Goal: Contribute content: Add original content to the website for others to see

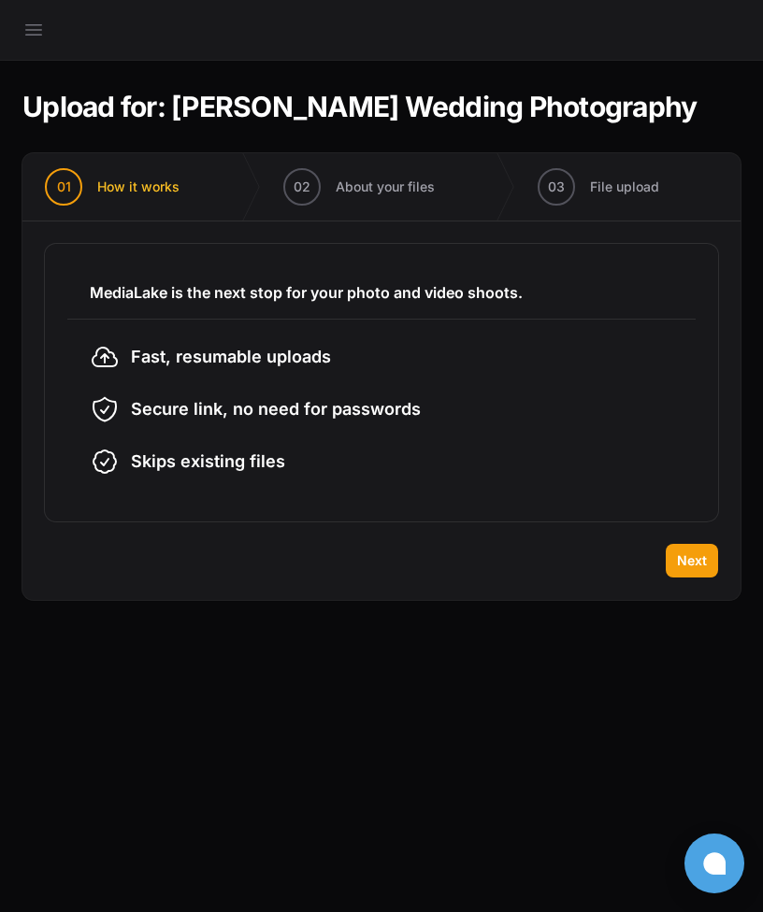
click at [691, 539] on div "MediaLake is the next stop for your photo and video shoots. Fast, resumable upl…" at bounding box center [381, 383] width 718 height 322
click at [693, 561] on span "Next" at bounding box center [692, 560] width 30 height 19
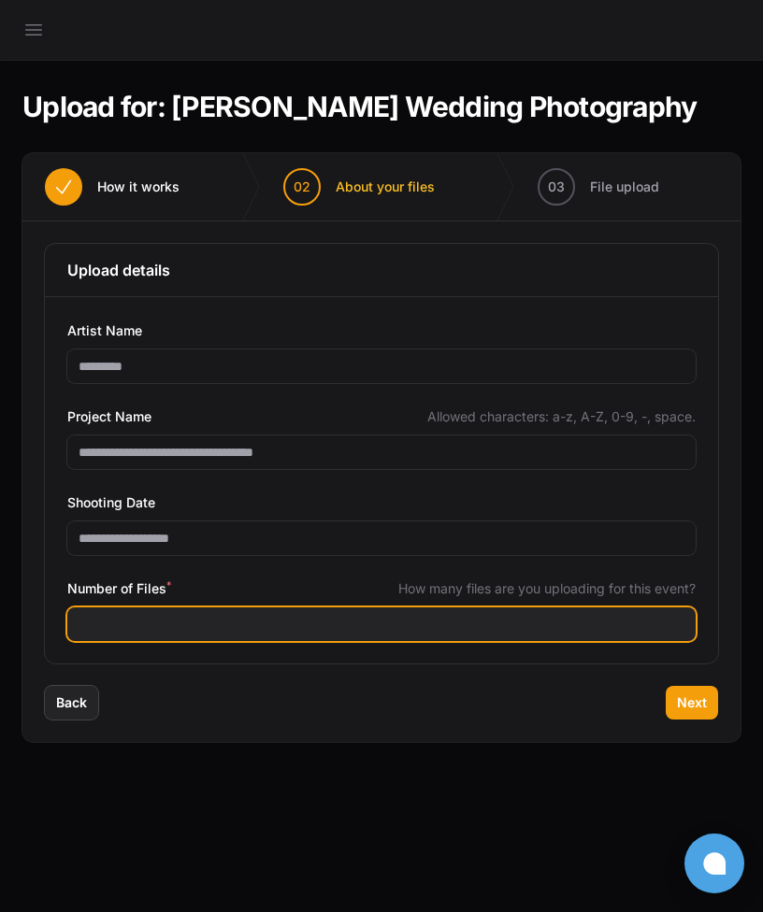
click at [489, 629] on input "Number of Files *" at bounding box center [381, 625] width 628 height 34
type input "****"
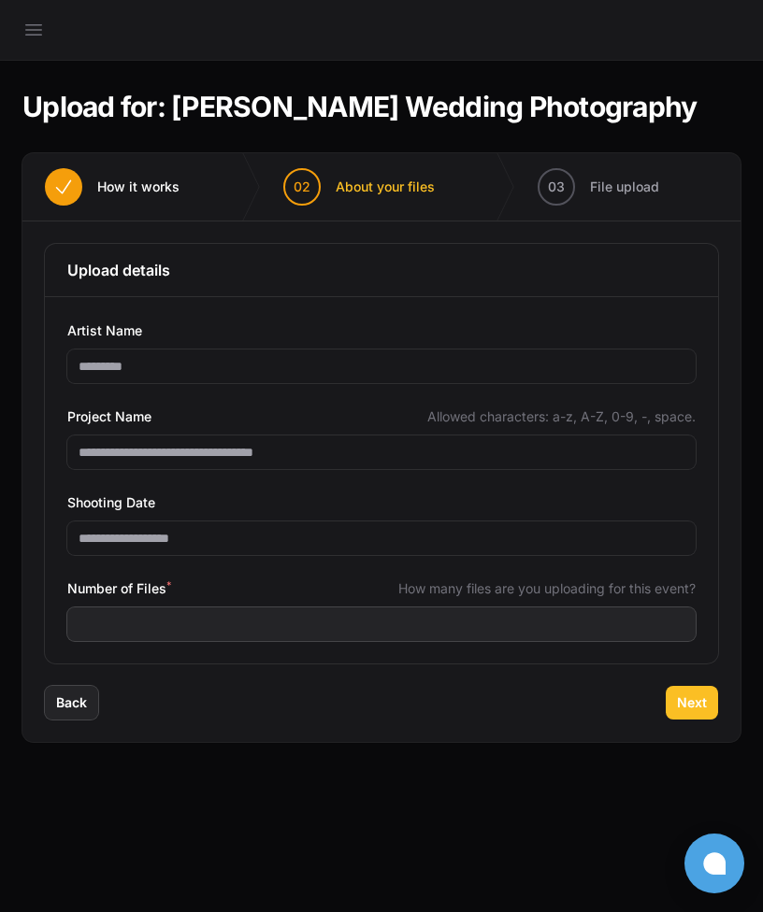
click at [683, 696] on span "Next" at bounding box center [692, 703] width 30 height 19
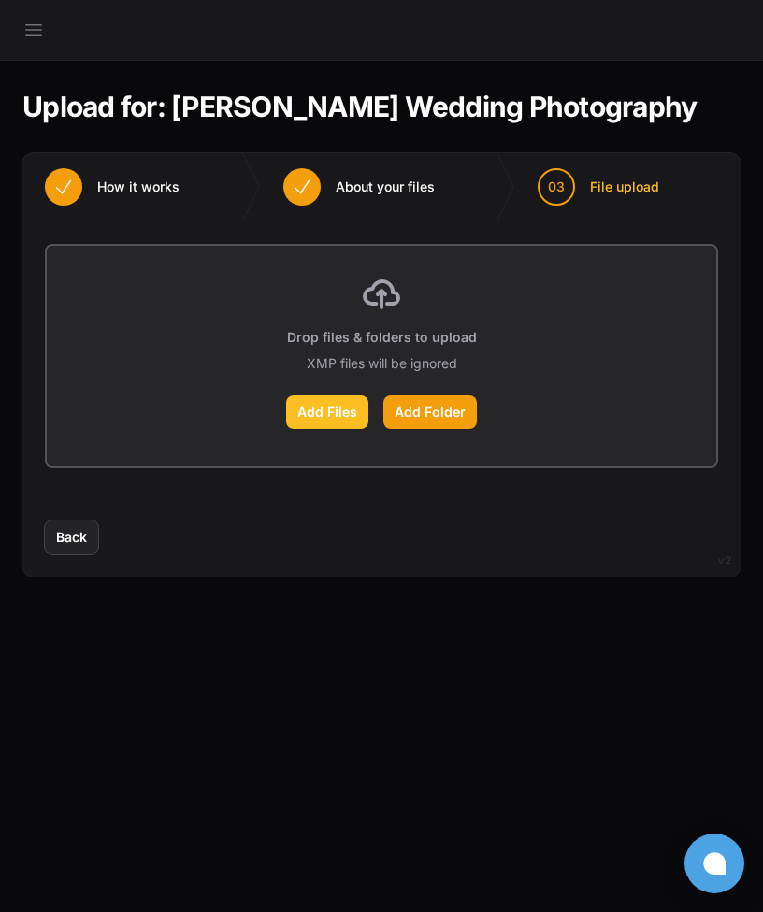
click at [349, 416] on label "Add Files" at bounding box center [327, 412] width 82 height 34
click at [0, 0] on input "Add Files" at bounding box center [0, 0] width 0 height 0
